Goal: Check status: Check status

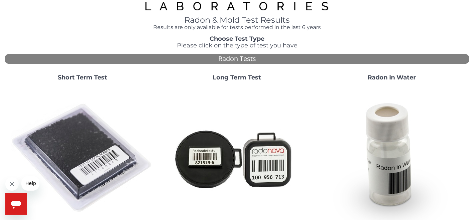
scroll to position [23, 0]
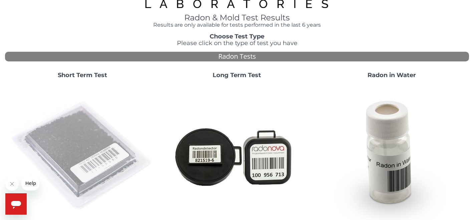
click at [90, 133] on img at bounding box center [83, 156] width 144 height 144
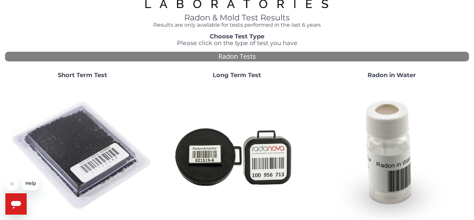
scroll to position [0, 0]
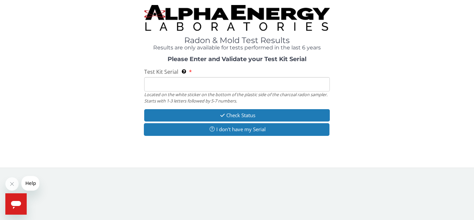
click at [183, 83] on input "Test Kit Serial Located on the white sticker on the bottom of the plastic side …" at bounding box center [237, 84] width 186 height 14
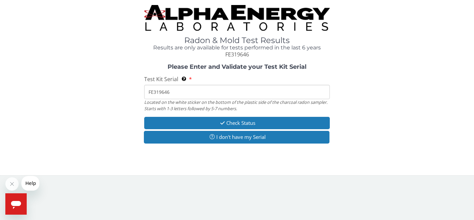
type input "FE319646"
click at [209, 116] on div "Please Enter and Validate your Test Kit Serial Test Kit Serial Located on the w…" at bounding box center [237, 104] width 464 height 81
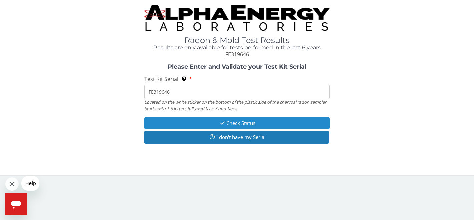
click at [208, 123] on button "Check Status" at bounding box center [237, 123] width 186 height 12
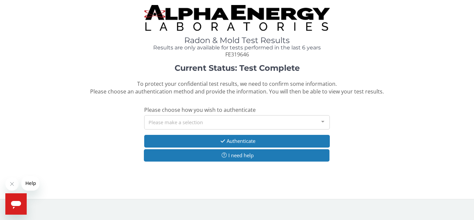
click at [208, 123] on div "Please make a selection" at bounding box center [237, 122] width 186 height 14
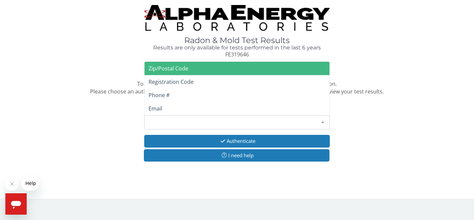
click at [206, 66] on span "Zip/Postal Code" at bounding box center [237, 68] width 185 height 13
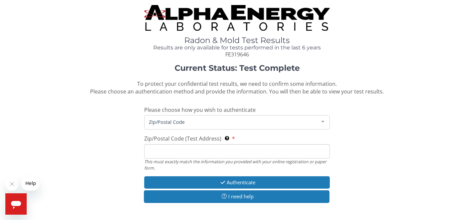
click at [215, 150] on input "Zip/Postal Code (Test Address) This must exactly match the information you prov…" at bounding box center [237, 151] width 186 height 14
type input "2"
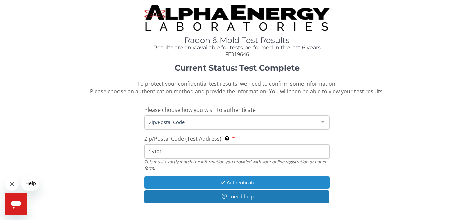
type input "15101"
click at [215, 180] on button "Authenticate" at bounding box center [237, 182] width 186 height 12
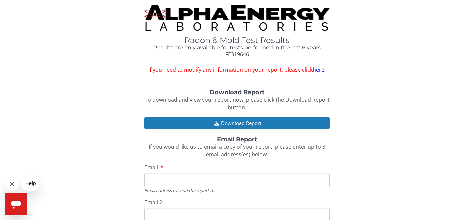
click at [215, 180] on input "Email" at bounding box center [237, 180] width 186 height 14
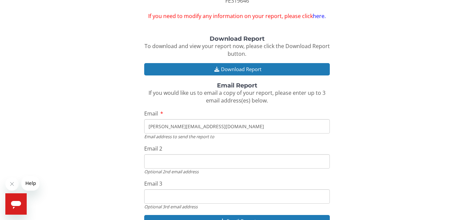
scroll to position [95, 0]
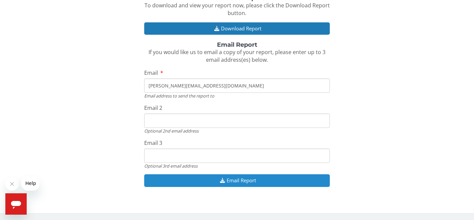
type input "[PERSON_NAME][EMAIL_ADDRESS][DOMAIN_NAME]"
click at [206, 182] on button "Email Report" at bounding box center [237, 180] width 186 height 12
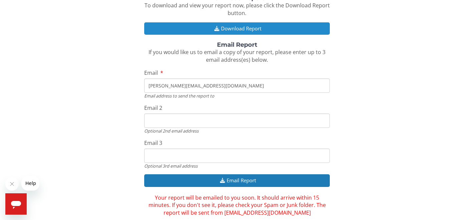
click at [187, 23] on button "Download Report" at bounding box center [237, 28] width 186 height 12
